Goal: Information Seeking & Learning: Learn about a topic

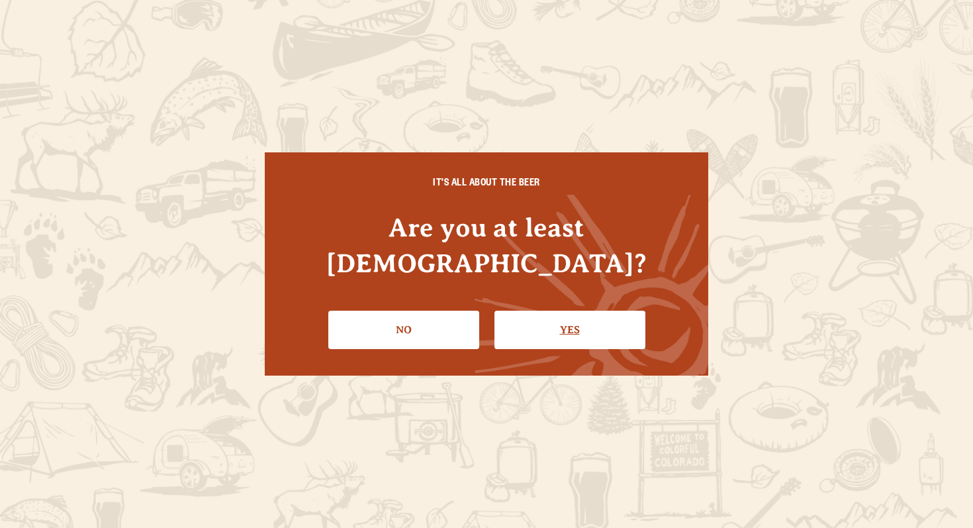
click at [579, 324] on link "Yes" at bounding box center [570, 330] width 151 height 38
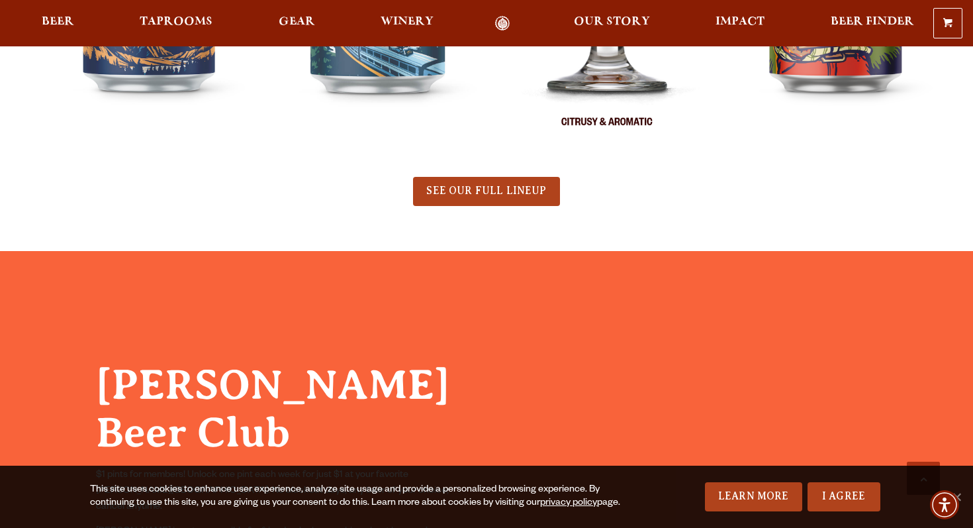
scroll to position [913, 0]
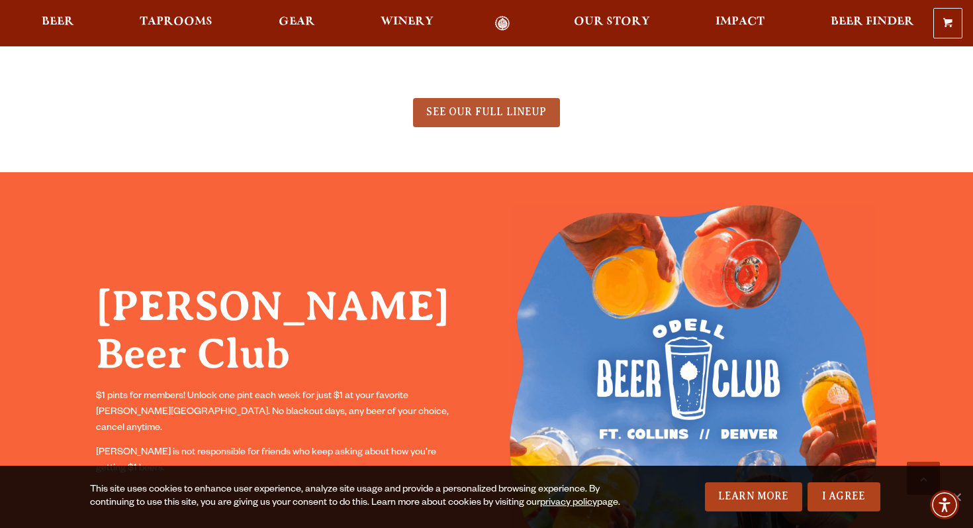
click at [504, 117] on span "SEE OUR FULL LINEUP" at bounding box center [486, 112] width 120 height 12
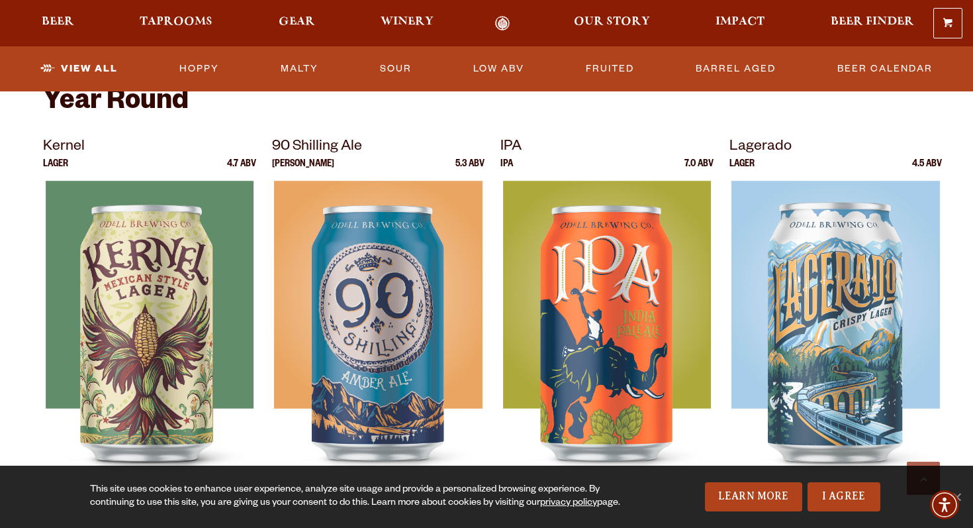
scroll to position [542, 0]
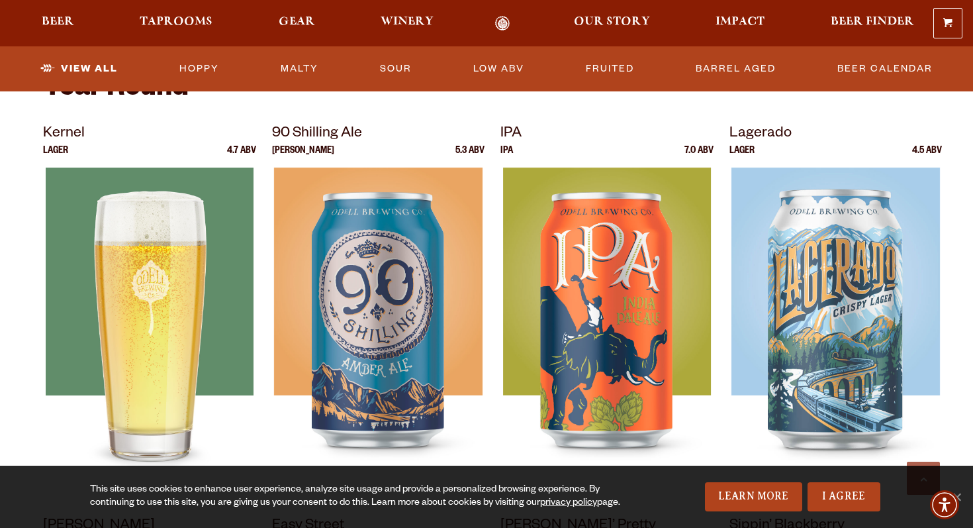
click at [168, 290] on img at bounding box center [150, 333] width 208 height 331
